Goal: Register for event/course

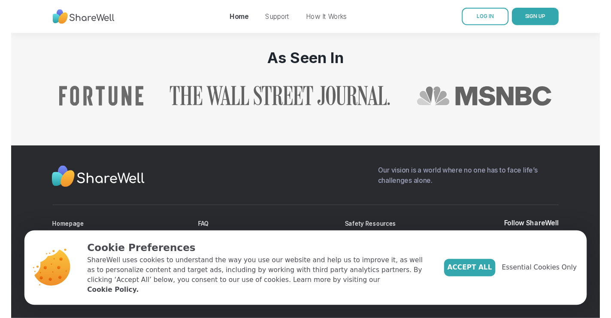
scroll to position [992, 0]
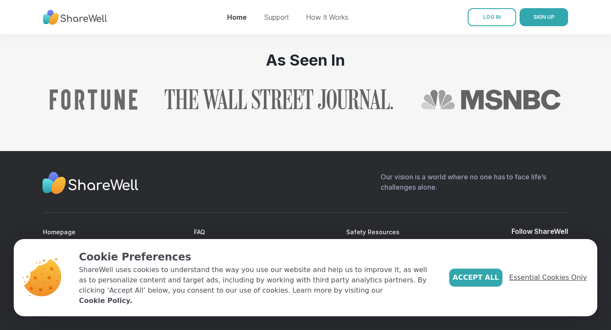
click at [522, 281] on span "Essential Cookies Only" at bounding box center [548, 278] width 78 height 10
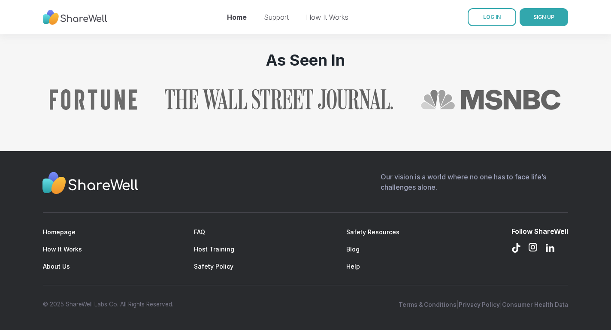
click at [530, 252] on icon at bounding box center [533, 247] width 10 height 10
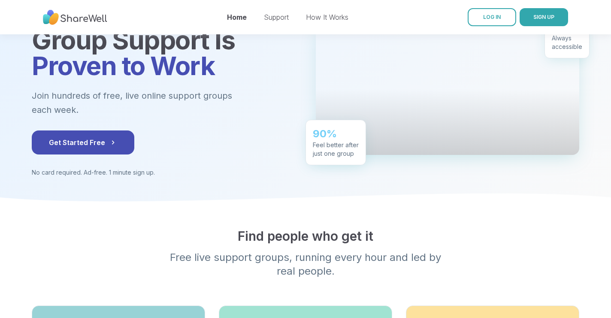
scroll to position [117, 0]
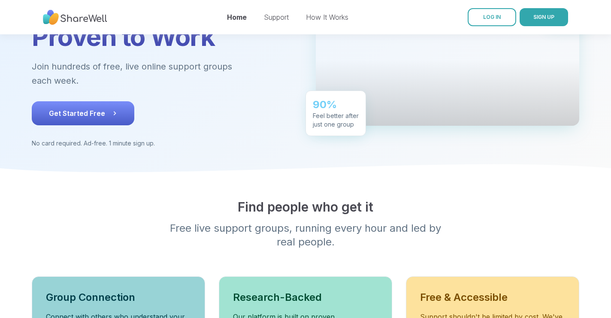
click at [112, 105] on button "Get Started Free" at bounding box center [83, 113] width 103 height 24
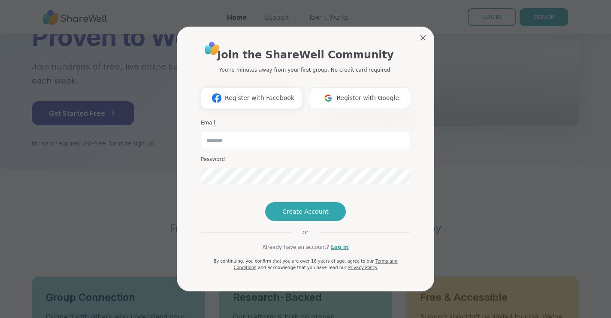
click at [359, 94] on span "Register with Google" at bounding box center [368, 98] width 63 height 9
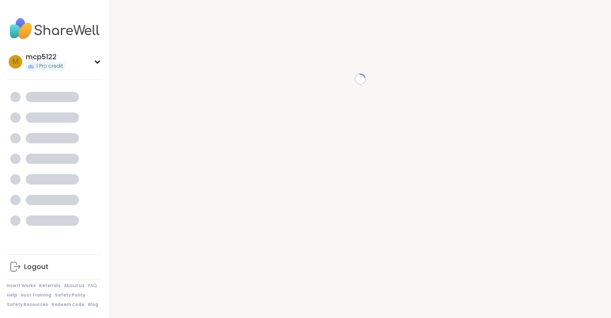
scroll to position [9, 0]
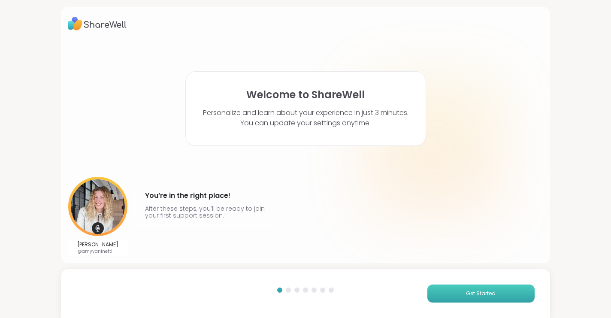
click at [460, 288] on button "Get Started" at bounding box center [481, 294] width 107 height 18
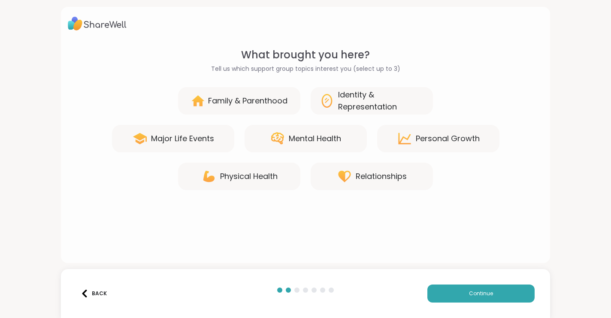
click at [340, 143] on div "Mental Health" at bounding box center [315, 139] width 52 height 12
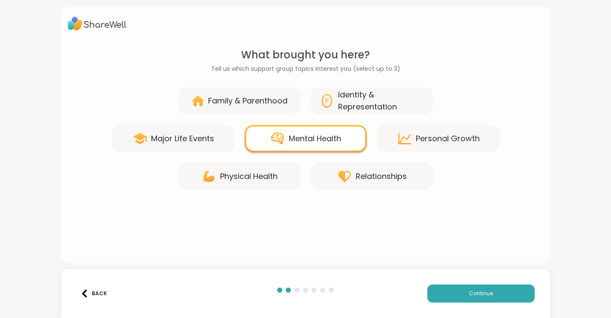
click at [423, 145] on div "Personal Growth" at bounding box center [438, 138] width 122 height 27
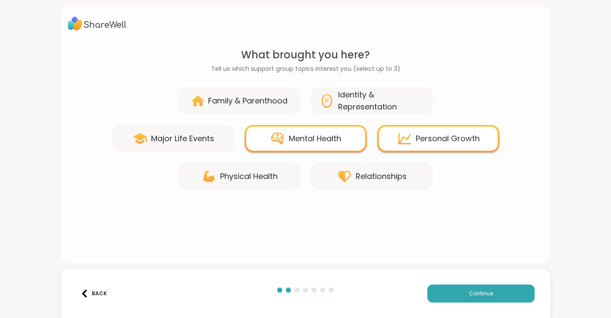
click at [360, 106] on div "Identity & Representation" at bounding box center [381, 101] width 86 height 24
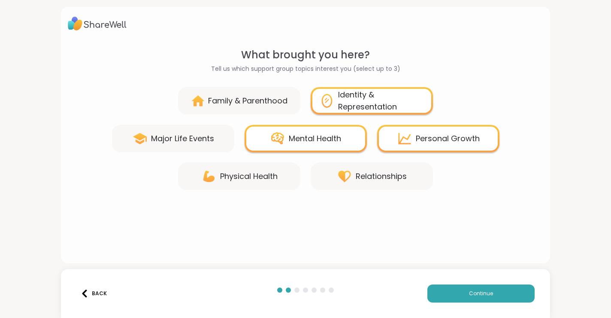
click at [373, 173] on div "Relationships" at bounding box center [381, 176] width 51 height 12
click at [359, 173] on div "Relationships" at bounding box center [381, 176] width 51 height 12
click at [459, 292] on button "Continue" at bounding box center [481, 294] width 107 height 18
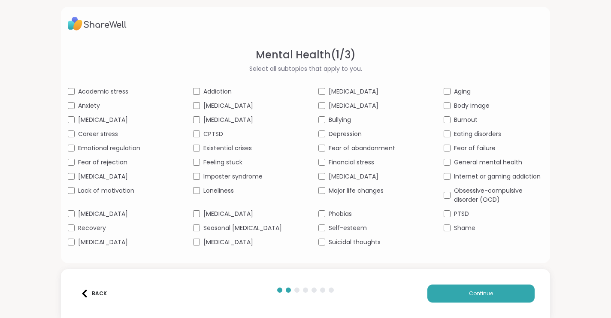
scroll to position [6, 0]
click at [92, 101] on span "Anxiety" at bounding box center [89, 105] width 22 height 9
click at [88, 136] on span "Career stress" at bounding box center [98, 134] width 40 height 9
click at [80, 165] on span "Fear of rejection" at bounding box center [102, 162] width 49 height 9
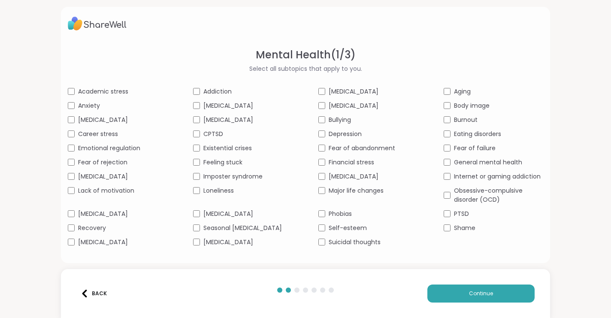
click at [81, 194] on span "Lack of motivation" at bounding box center [106, 190] width 56 height 9
click at [99, 243] on span "[MEDICAL_DATA]" at bounding box center [103, 242] width 50 height 9
click at [203, 136] on span "CPTSD" at bounding box center [213, 134] width 20 height 9
drag, startPoint x: 232, startPoint y: 133, endPoint x: 205, endPoint y: 136, distance: 27.2
click at [205, 136] on div "CPTSD" at bounding box center [243, 134] width 100 height 9
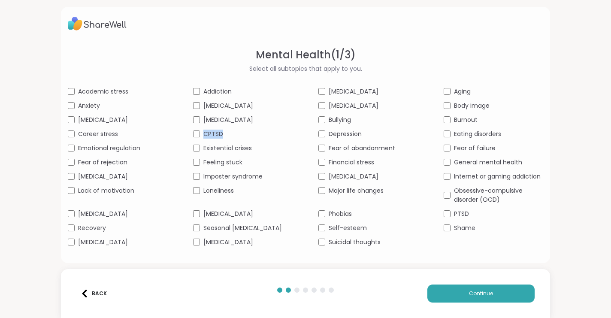
copy span "CPTSD"
click at [202, 139] on div "CPTSD" at bounding box center [243, 134] width 100 height 9
click at [203, 153] on div "Existential crises" at bounding box center [243, 148] width 100 height 9
click at [200, 162] on div "Feeling stuck" at bounding box center [243, 162] width 100 height 9
click at [202, 176] on div "Imposter syndrome" at bounding box center [243, 176] width 100 height 9
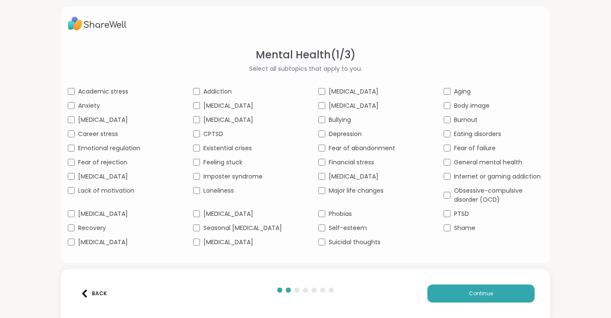
click at [201, 215] on div "[MEDICAL_DATA]" at bounding box center [243, 213] width 100 height 9
click at [338, 87] on span "[MEDICAL_DATA]" at bounding box center [354, 91] width 50 height 9
click at [330, 115] on span "Bullying" at bounding box center [340, 119] width 22 height 9
click at [336, 136] on span "Depression" at bounding box center [345, 134] width 33 height 9
click at [338, 147] on span "Fear of abandonment" at bounding box center [362, 148] width 67 height 9
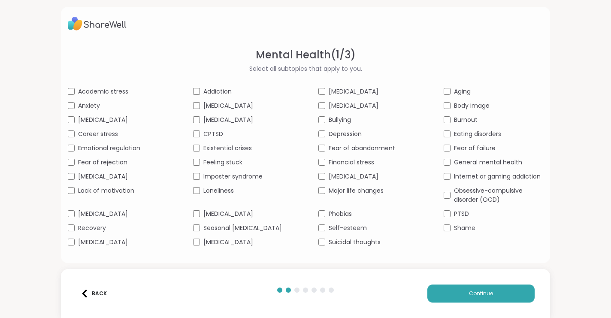
click at [340, 161] on span "Financial stress" at bounding box center [351, 162] width 45 height 9
click at [342, 194] on span "Major life changes" at bounding box center [356, 190] width 55 height 9
click at [343, 230] on span "Self-esteem" at bounding box center [348, 228] width 38 height 9
click at [467, 115] on span "Burnout" at bounding box center [466, 119] width 24 height 9
click at [483, 151] on span "Fear of failure" at bounding box center [475, 148] width 42 height 9
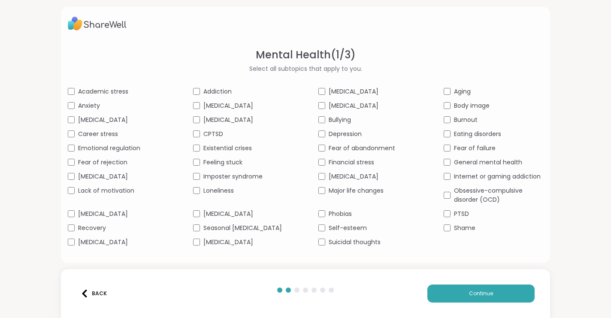
click at [512, 167] on span "General mental health" at bounding box center [488, 162] width 68 height 9
click at [495, 163] on span "General mental health" at bounding box center [488, 162] width 68 height 9
click at [472, 202] on span "Obsessive-compulsive disorder (OCD)" at bounding box center [498, 195] width 89 height 18
click at [213, 115] on span "[MEDICAL_DATA]" at bounding box center [228, 119] width 50 height 9
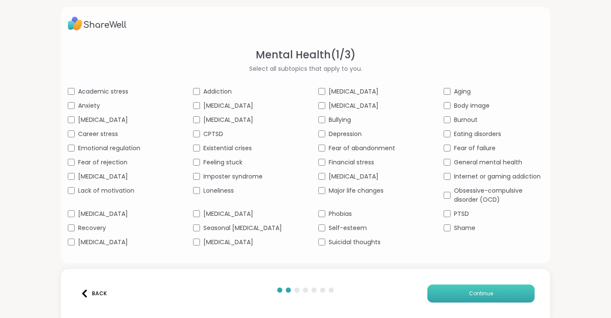
click at [476, 296] on span "Continue" at bounding box center [481, 294] width 24 height 8
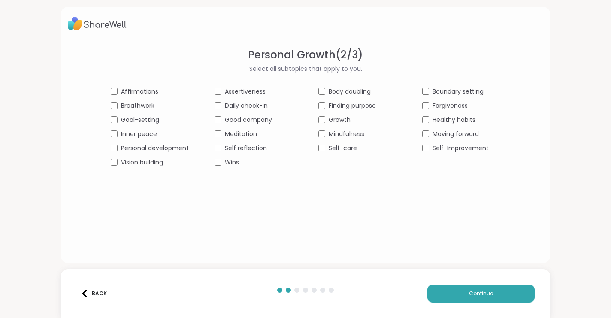
click at [161, 152] on span "Personal development" at bounding box center [155, 148] width 68 height 9
click at [147, 95] on span "Affirmations" at bounding box center [139, 91] width 37 height 9
click at [140, 134] on span "Inner peace" at bounding box center [139, 134] width 36 height 9
click at [365, 105] on span "Finding purpose" at bounding box center [352, 105] width 47 height 9
click at [332, 121] on span "Growth" at bounding box center [340, 119] width 22 height 9
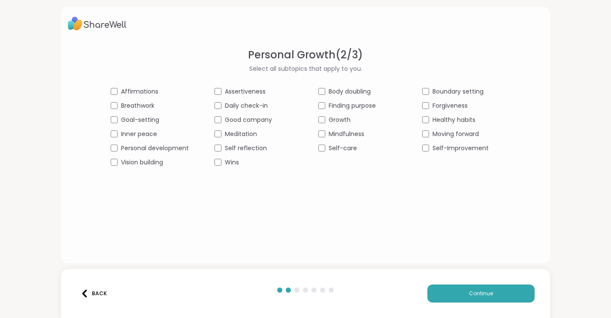
click at [332, 151] on span "Self-care" at bounding box center [343, 148] width 28 height 9
click at [466, 93] on span "Boundary setting" at bounding box center [458, 91] width 51 height 9
click at [465, 107] on span "Forgiveness" at bounding box center [450, 105] width 35 height 9
click at [472, 136] on span "Moving forward" at bounding box center [456, 134] width 46 height 9
click at [477, 291] on span "Continue" at bounding box center [481, 294] width 24 height 8
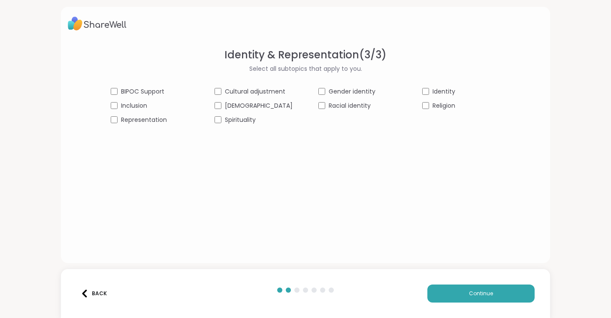
click at [229, 106] on div "[DEMOGRAPHIC_DATA]" at bounding box center [254, 105] width 78 height 9
click at [147, 107] on span "Inclusion" at bounding box center [134, 105] width 26 height 9
click at [465, 296] on button "Continue" at bounding box center [481, 294] width 107 height 18
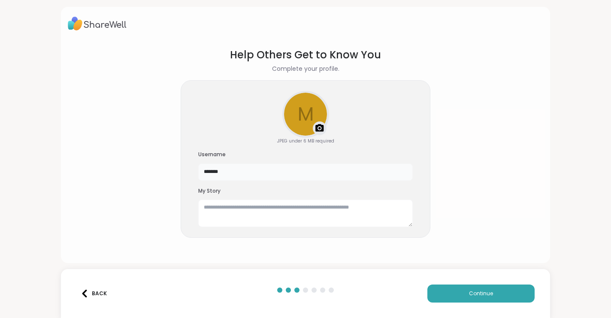
click at [259, 172] on input "*******" at bounding box center [305, 172] width 215 height 17
type input "********"
click at [314, 112] on div "Upload a profile photo" at bounding box center [305, 114] width 45 height 45
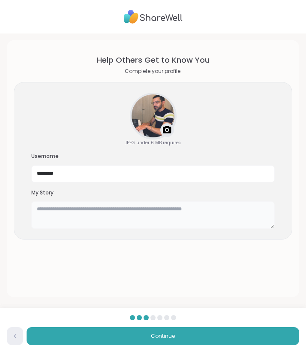
click at [73, 210] on textarea at bounding box center [153, 214] width 244 height 27
click at [105, 207] on textarea "**********" at bounding box center [153, 214] width 244 height 27
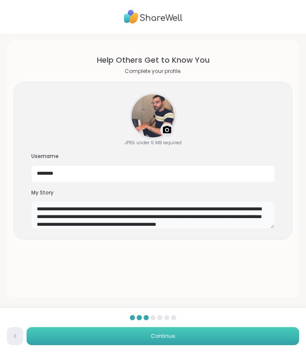
type textarea "**********"
click at [186, 330] on button "Continue" at bounding box center [163, 336] width 273 height 18
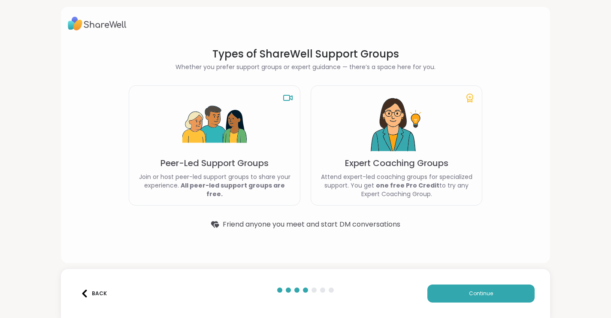
click at [180, 136] on div "Peer-Led Support Groups Join or host peer-led support groups to share your expe…" at bounding box center [215, 145] width 172 height 120
click at [236, 130] on img at bounding box center [214, 125] width 64 height 64
click at [290, 96] on rect at bounding box center [287, 97] width 6 height 5
click at [422, 135] on img at bounding box center [396, 125] width 64 height 64
click at [473, 285] on button "Continue" at bounding box center [481, 294] width 107 height 18
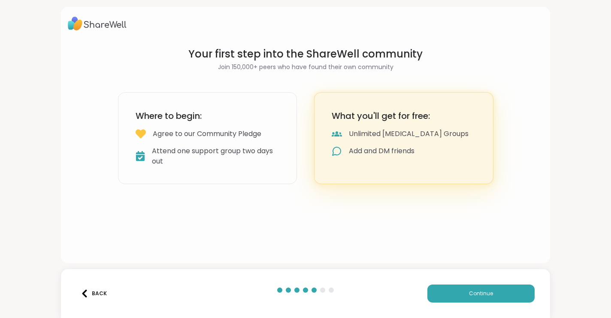
click at [360, 142] on div "What you'll get for free: Unlimited [MEDICAL_DATA] Groups Add and DM friends" at bounding box center [403, 138] width 179 height 92
click at [289, 153] on div "Where to begin: Agree to our Community Pledge Attend one support group two days…" at bounding box center [207, 138] width 179 height 92
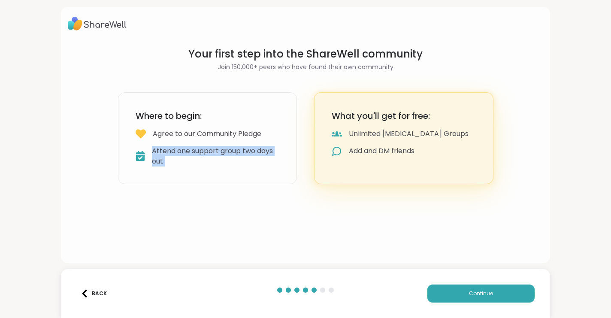
click at [289, 153] on div "Where to begin: Agree to our Community Pledge Attend one support group two days…" at bounding box center [207, 138] width 179 height 92
click at [267, 112] on h3 "Where to begin:" at bounding box center [208, 116] width 144 height 12
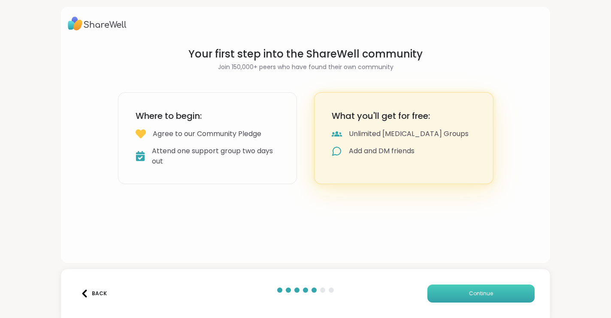
click at [494, 297] on button "Continue" at bounding box center [481, 294] width 107 height 18
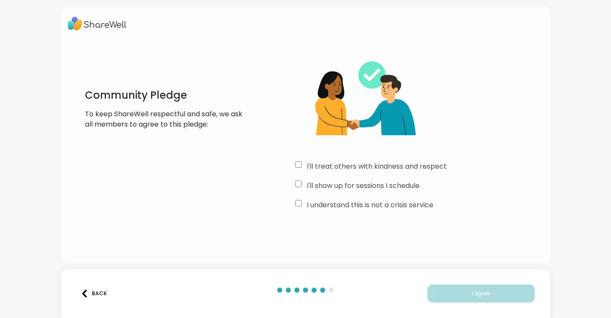
click at [349, 171] on label "I'll treat others with kindness and respect" at bounding box center [377, 166] width 140 height 10
click at [346, 188] on label "I'll show up for sessions I schedule" at bounding box center [363, 186] width 113 height 10
click at [349, 202] on label "I understand this is not a crisis service" at bounding box center [370, 205] width 127 height 10
click at [341, 186] on label "I'll show up for sessions I schedule" at bounding box center [363, 186] width 113 height 10
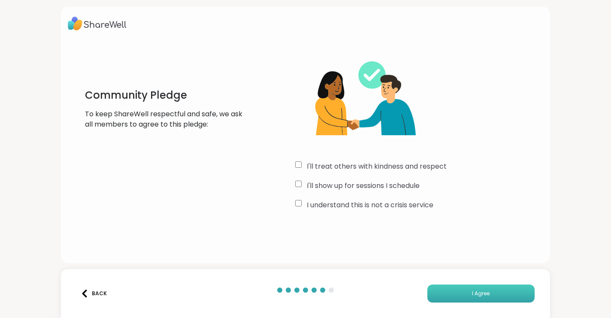
click at [472, 293] on span "I Agree" at bounding box center [481, 294] width 18 height 8
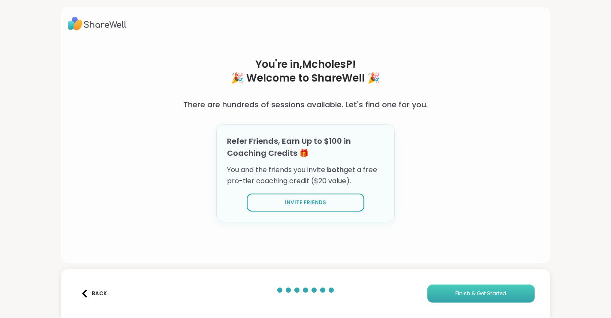
click at [479, 298] on button "Finish & Get Started" at bounding box center [481, 294] width 107 height 18
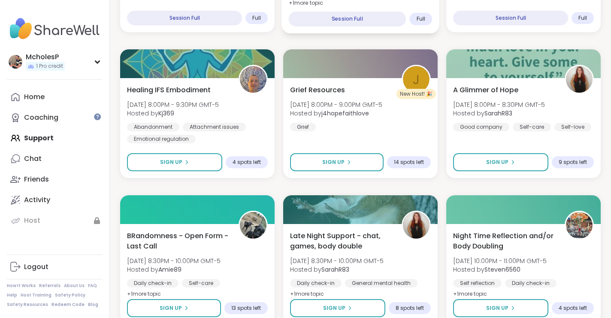
scroll to position [1285, 0]
